Goal: Find specific page/section: Find specific page/section

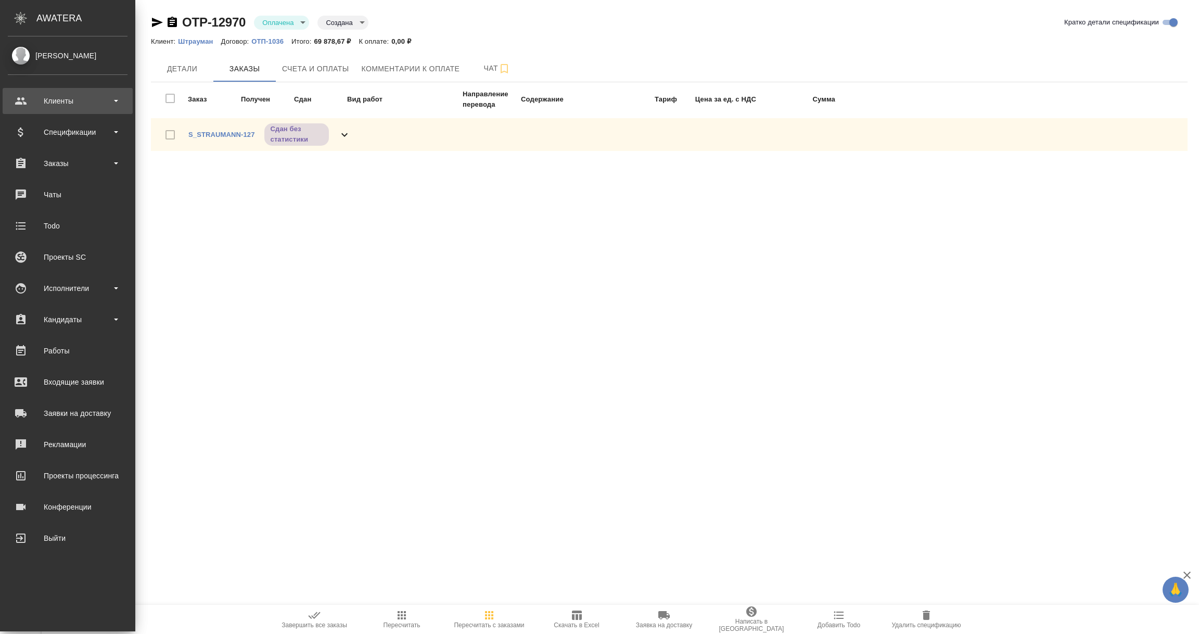
click at [55, 101] on div "Клиенты" at bounding box center [68, 101] width 120 height 16
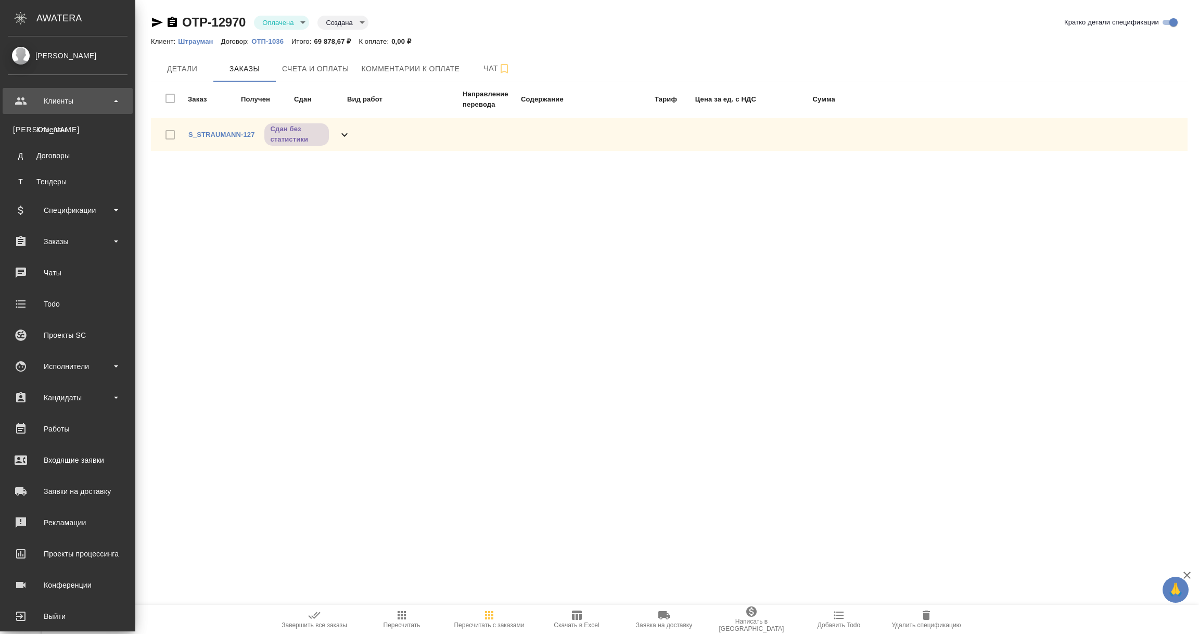
click at [57, 123] on link "К Клиенты" at bounding box center [68, 129] width 120 height 21
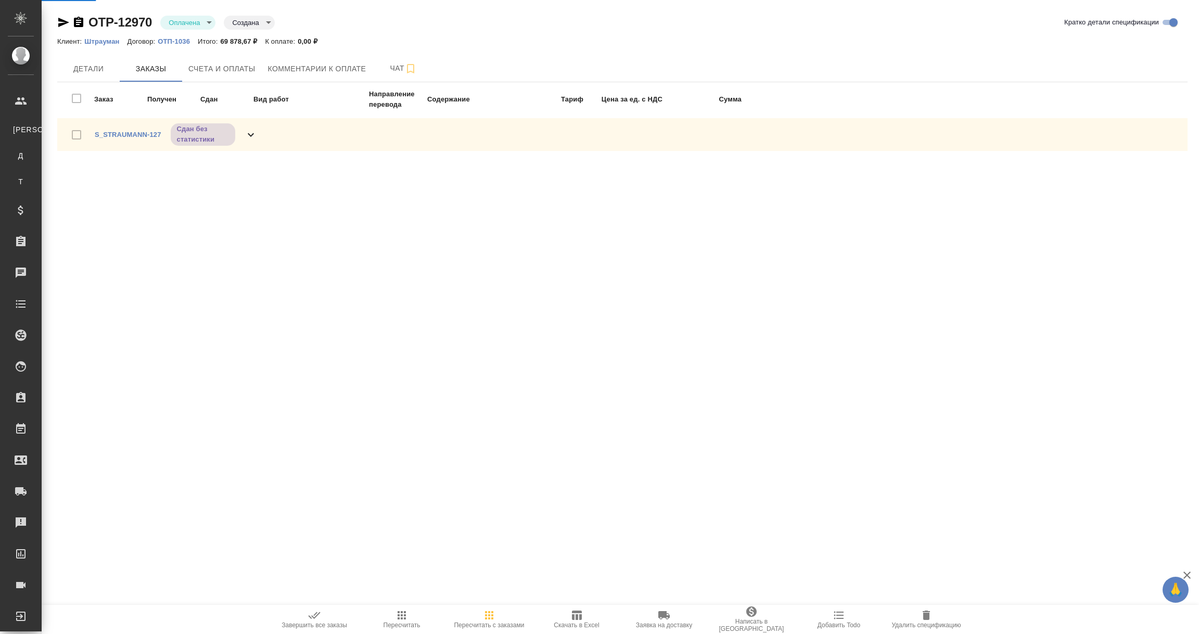
select select "RU"
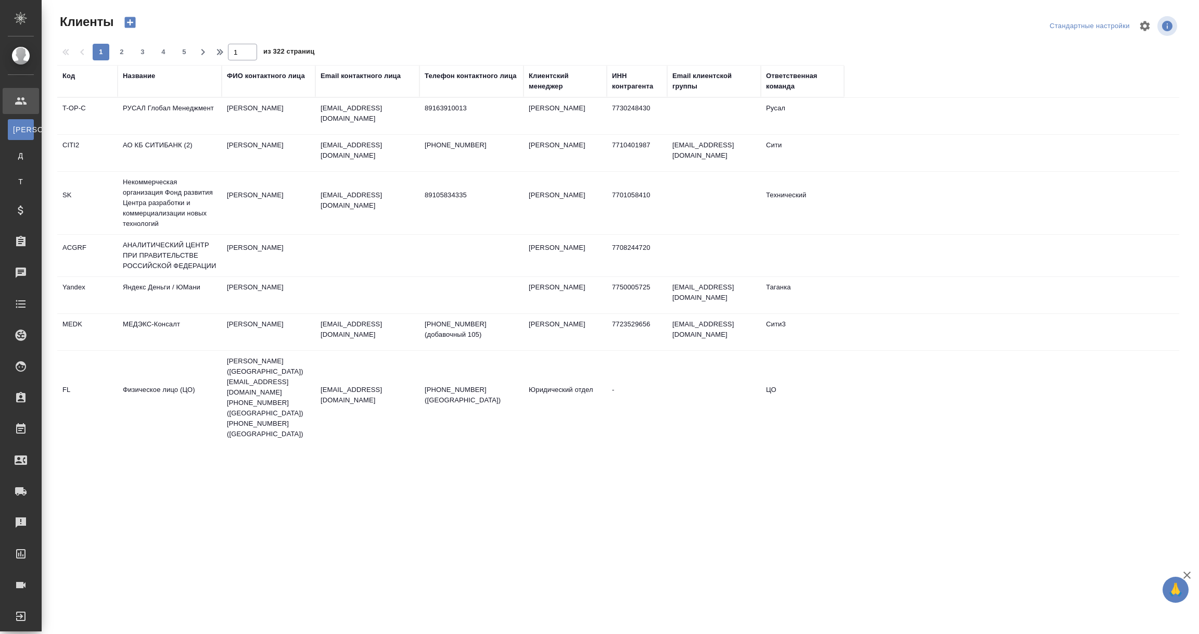
click at [145, 78] on div "Название" at bounding box center [139, 76] width 32 height 10
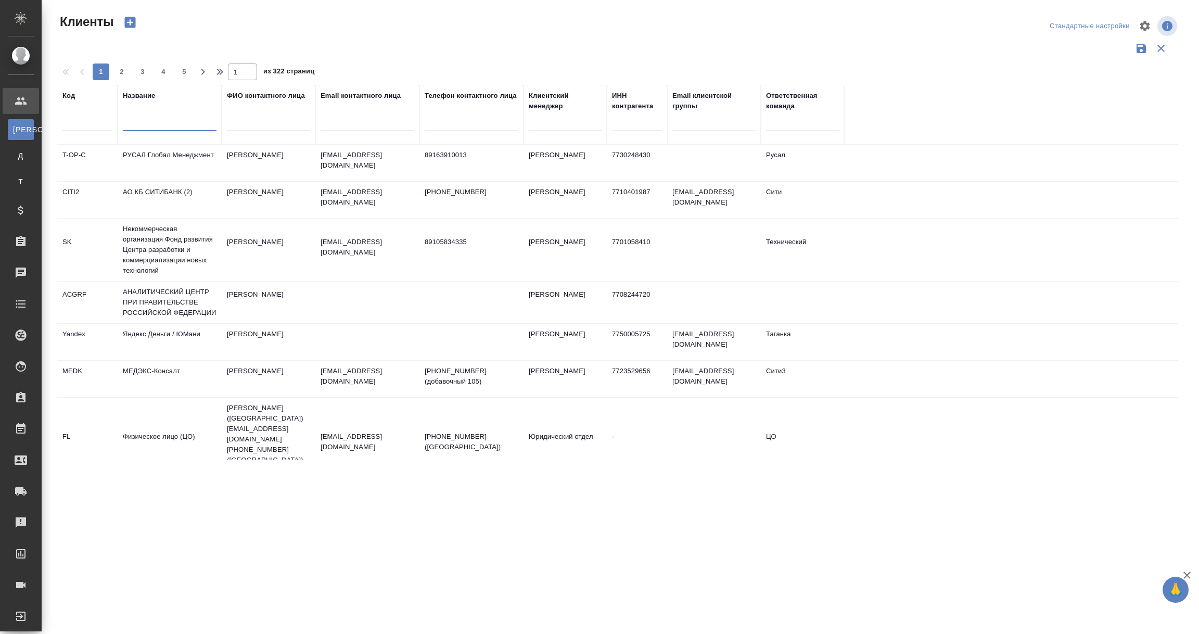
click at [138, 120] on input "text" at bounding box center [170, 124] width 94 height 13
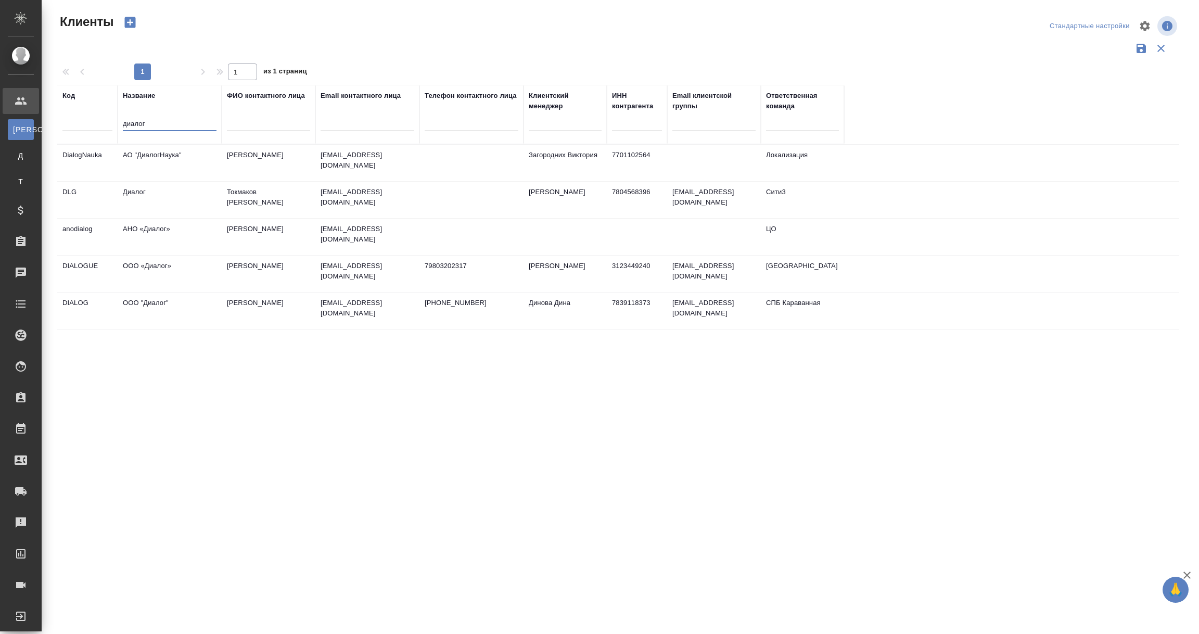
type input "диалог"
click at [141, 160] on td "АО "ДиалогНаука"" at bounding box center [170, 163] width 104 height 36
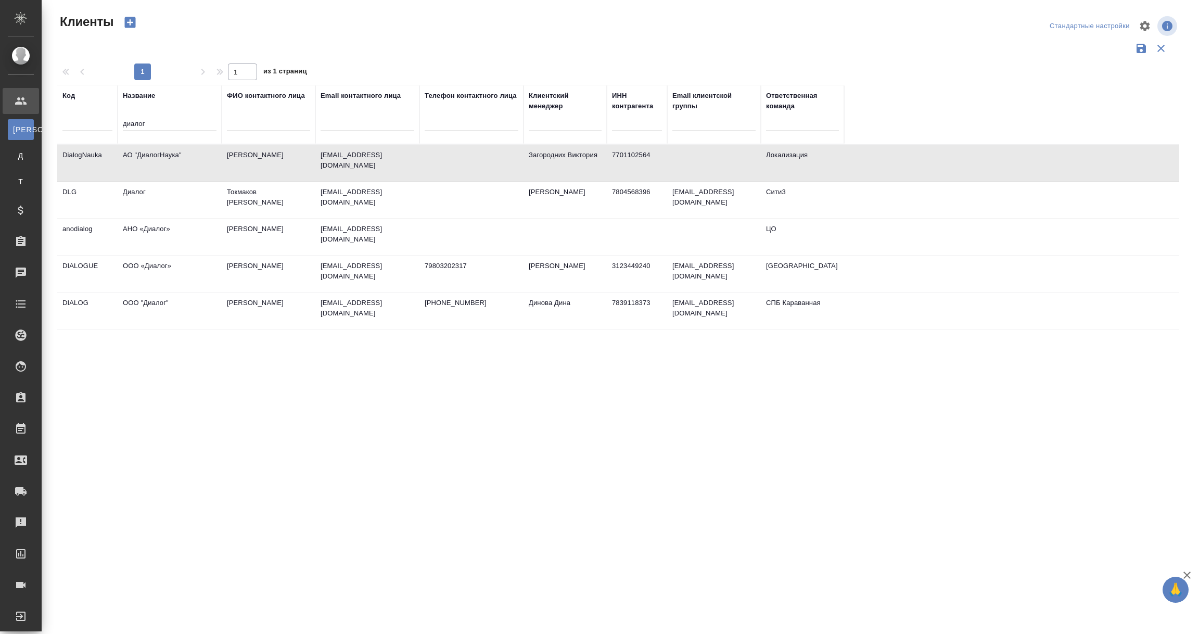
click at [141, 160] on td "АО "ДиалогНаука"" at bounding box center [170, 163] width 104 height 36
click at [169, 158] on td "АО "ДиалогНаука"" at bounding box center [170, 163] width 104 height 36
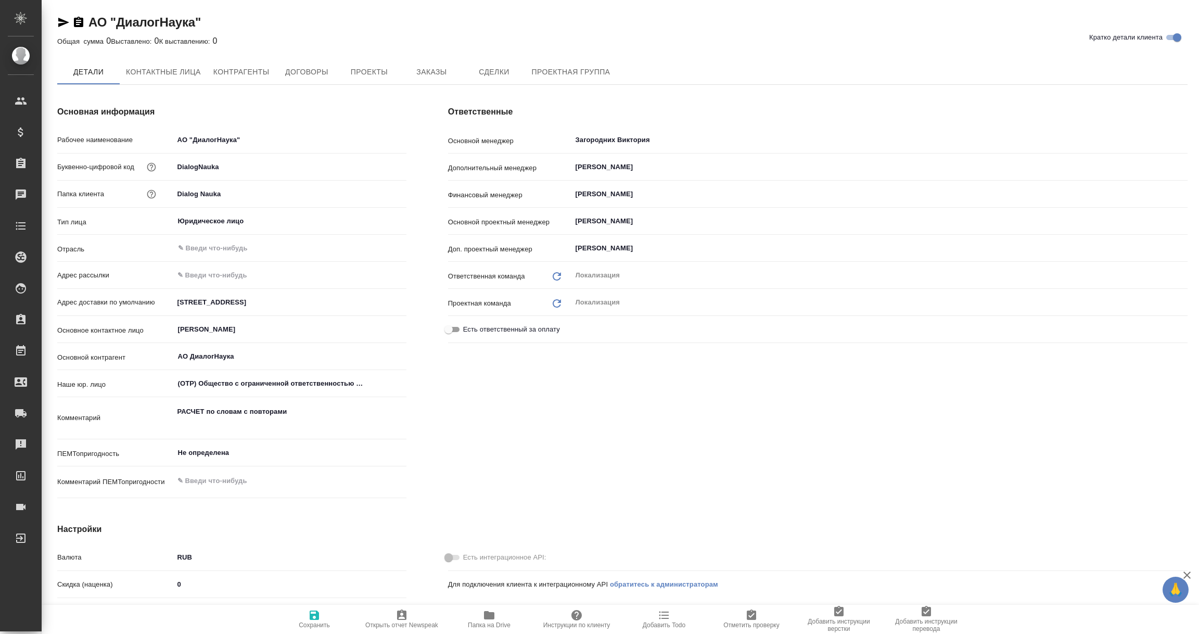
type textarea "x"
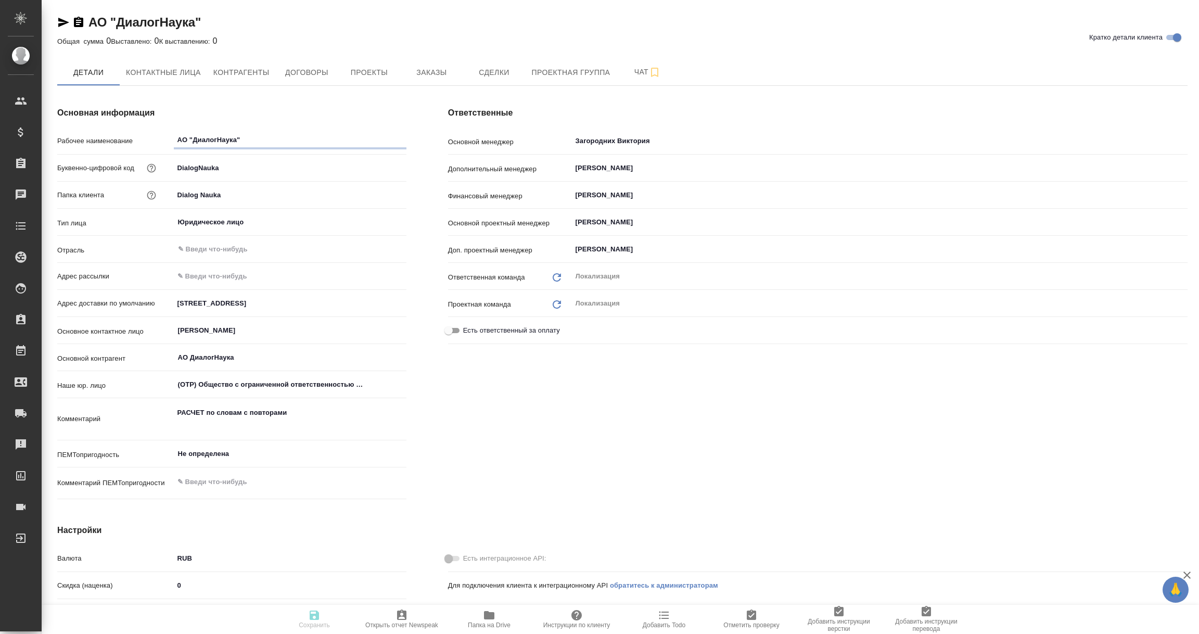
type textarea "x"
click at [318, 71] on span "Договоры" at bounding box center [307, 72] width 50 height 13
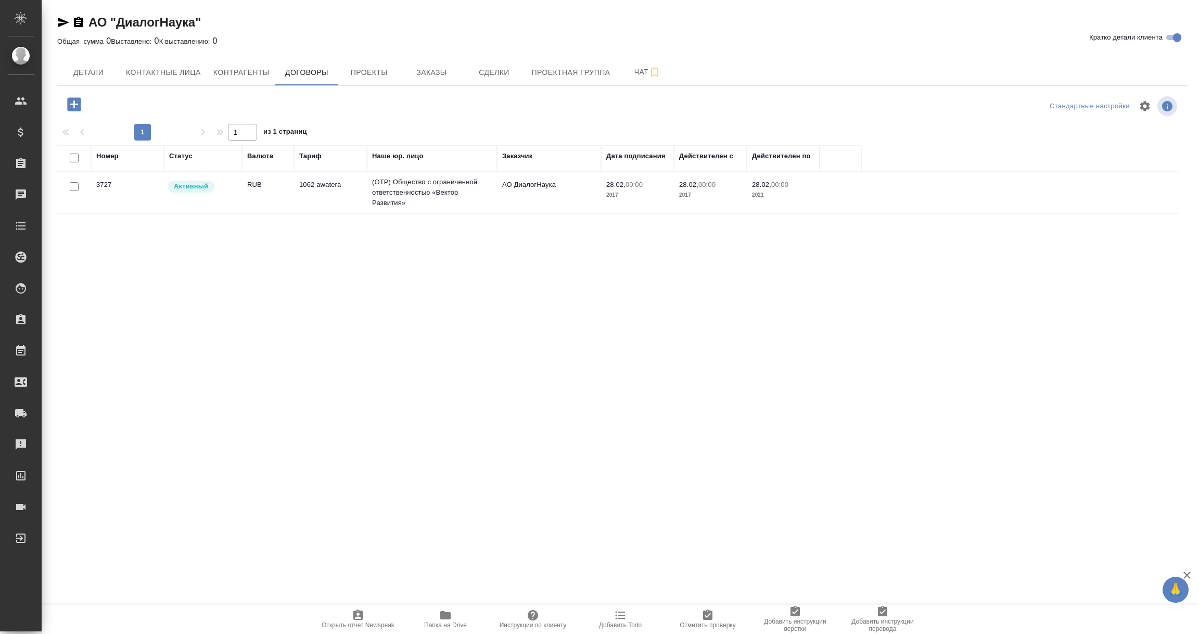
click at [127, 194] on td "3727" at bounding box center [127, 192] width 73 height 36
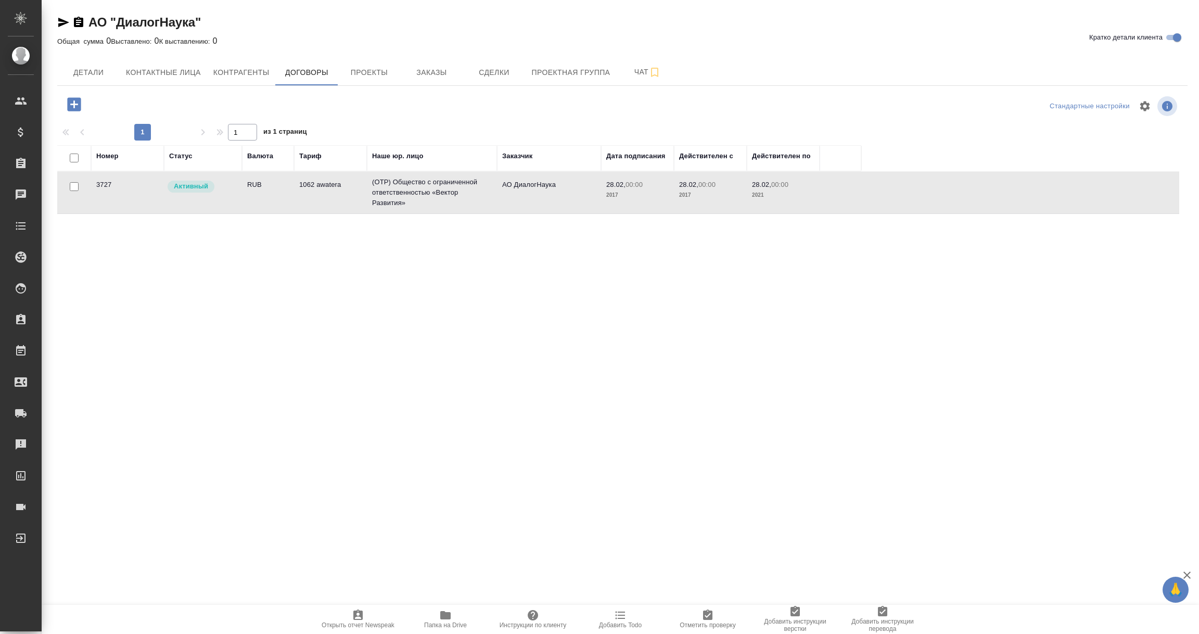
click at [127, 194] on td "3727" at bounding box center [127, 192] width 73 height 36
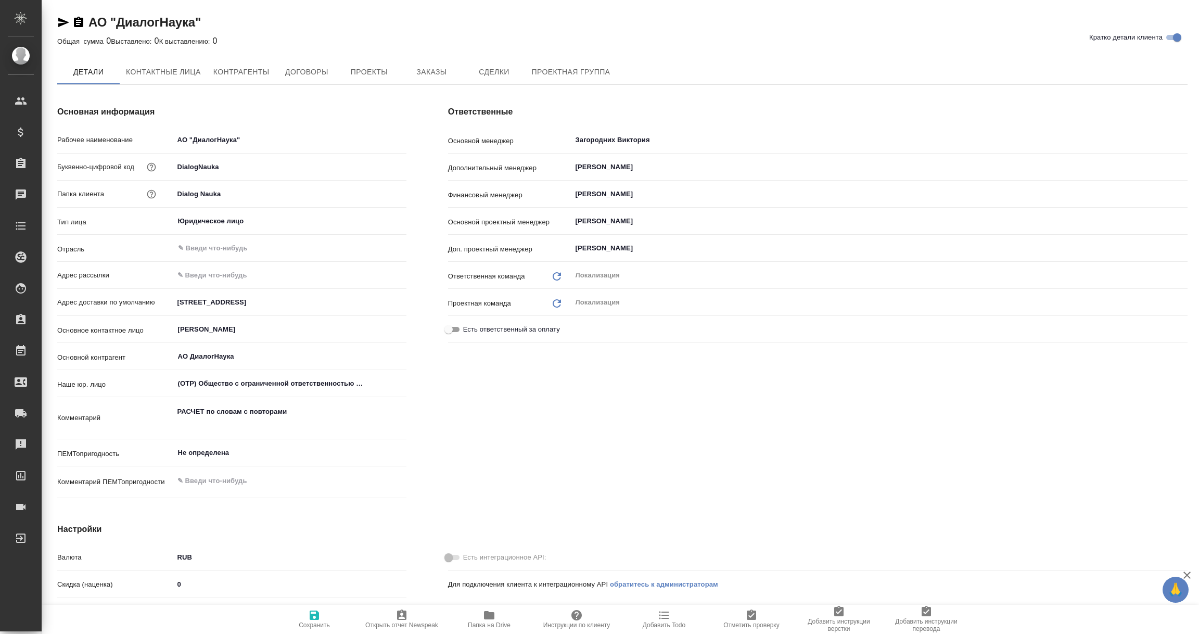
type textarea "x"
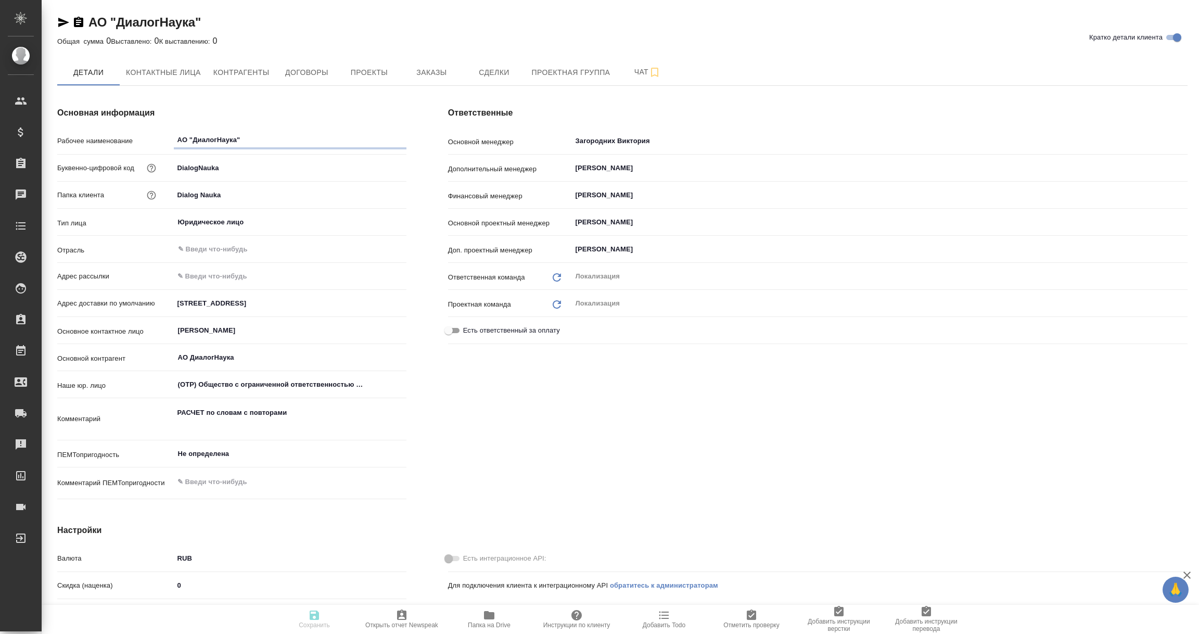
type textarea "x"
click at [490, 617] on icon "button" at bounding box center [489, 615] width 10 height 8
type textarea "x"
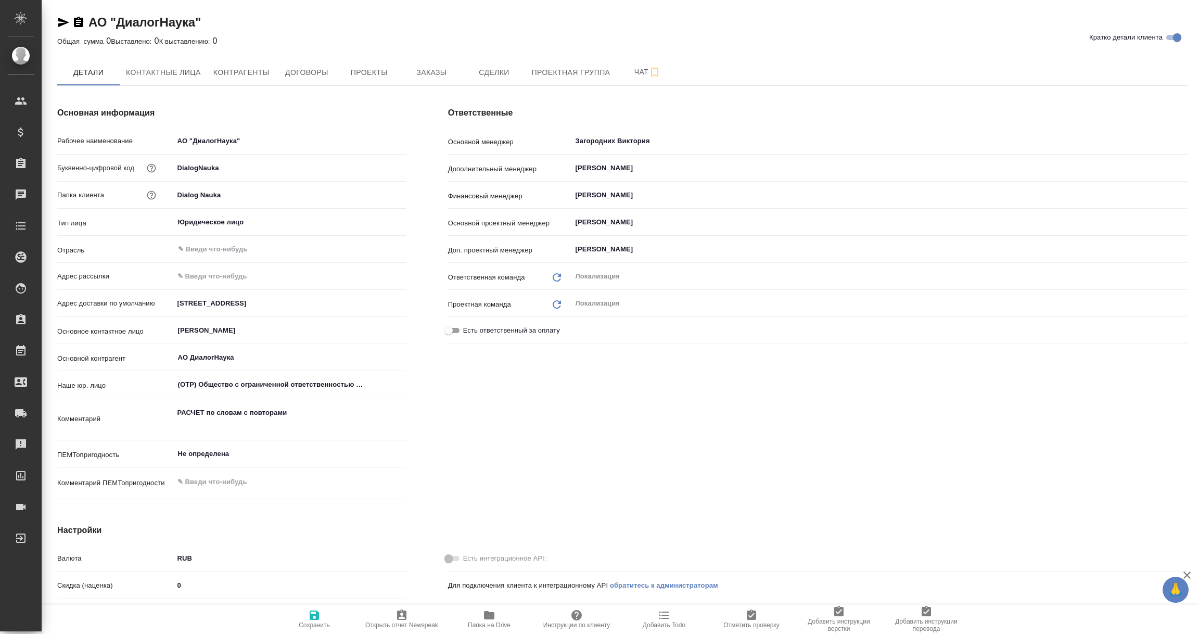
type textarea "x"
